Goal: Understand process/instructions

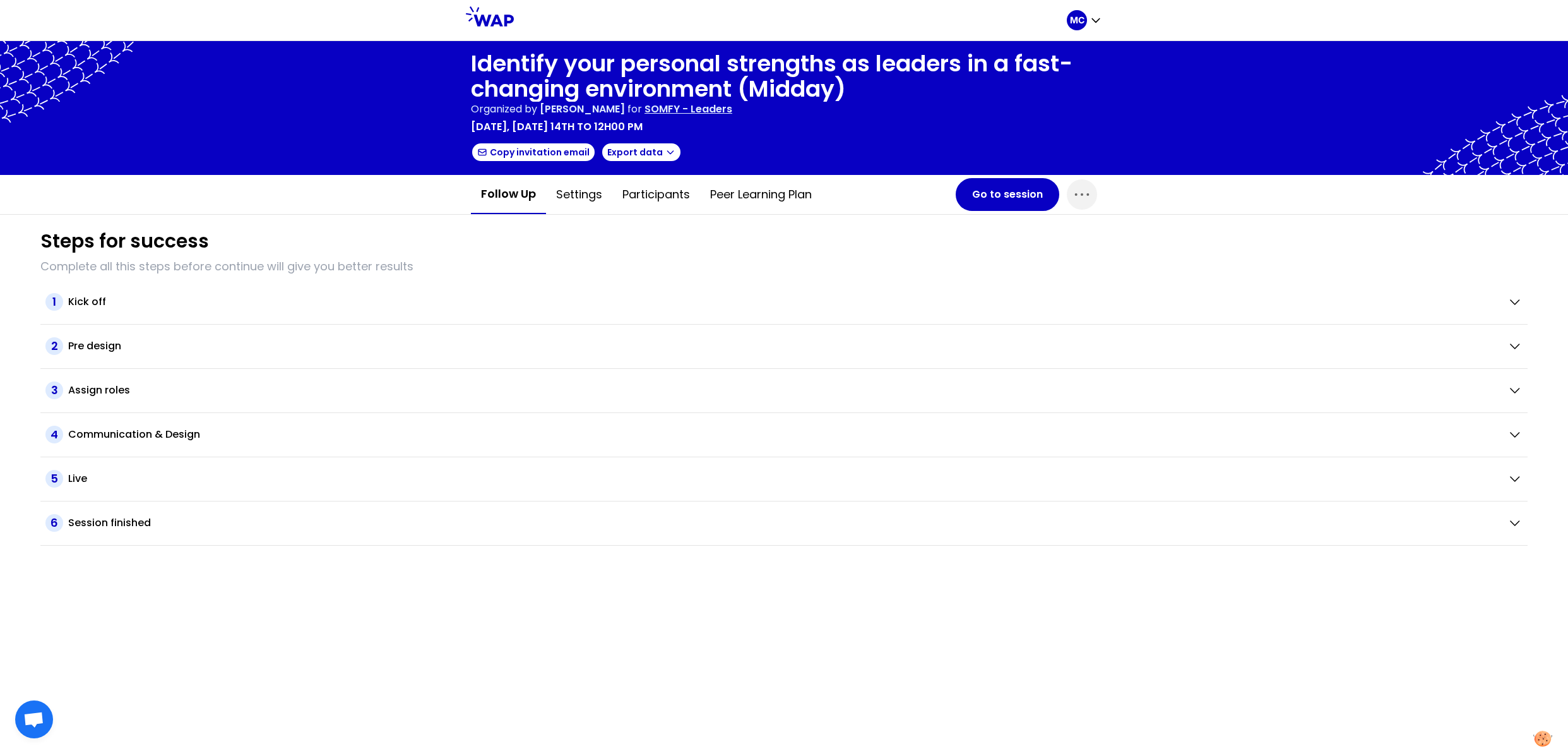
click at [611, 275] on div "Steps for success Complete all this steps before continue will give you better …" at bounding box center [784, 379] width 1507 height 331
click at [1100, 189] on div "Follow up Settings Participants Peer learning plan Go to session" at bounding box center [784, 194] width 646 height 39
click at [1091, 190] on icon "button" at bounding box center [1081, 195] width 20 height 20
click at [834, 258] on p "Complete all this steps before continue will give you better results" at bounding box center [784, 266] width 1488 height 18
